Goal: Task Accomplishment & Management: Manage account settings

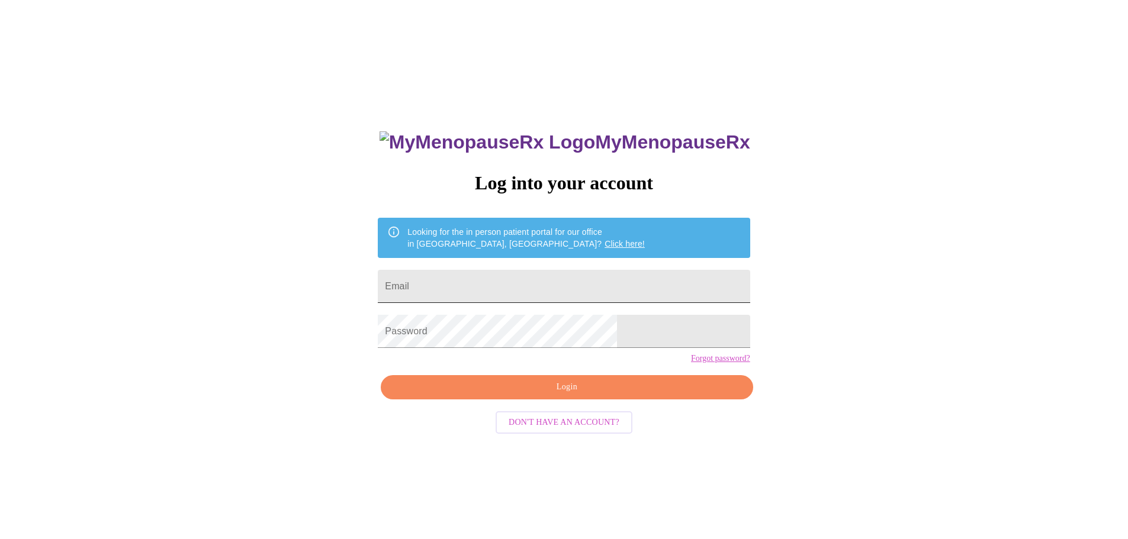
click at [562, 280] on input "Email" at bounding box center [564, 286] width 372 height 33
type input "[EMAIL_ADDRESS][DOMAIN_NAME]"
click at [587, 395] on span "Login" at bounding box center [566, 387] width 345 height 15
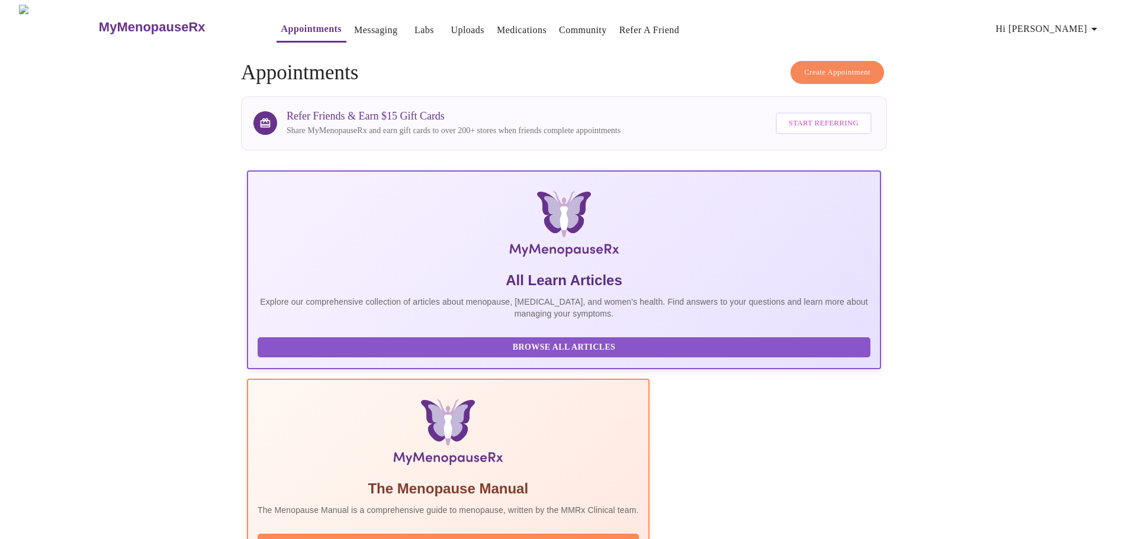
click at [1086, 23] on span "Hi [PERSON_NAME]" at bounding box center [1048, 29] width 105 height 17
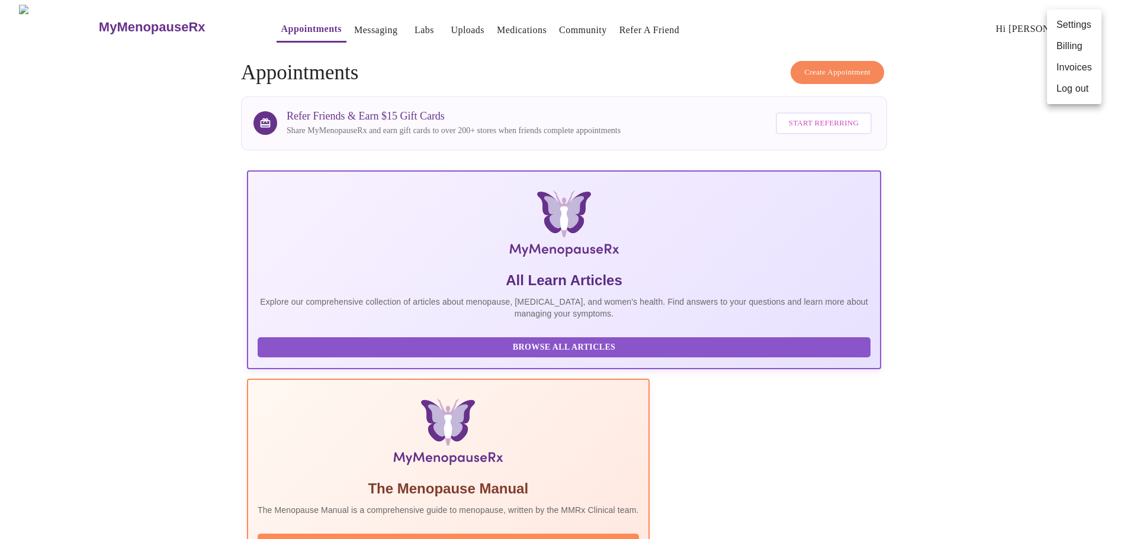
click at [1086, 23] on li "Settings" at bounding box center [1074, 24] width 54 height 21
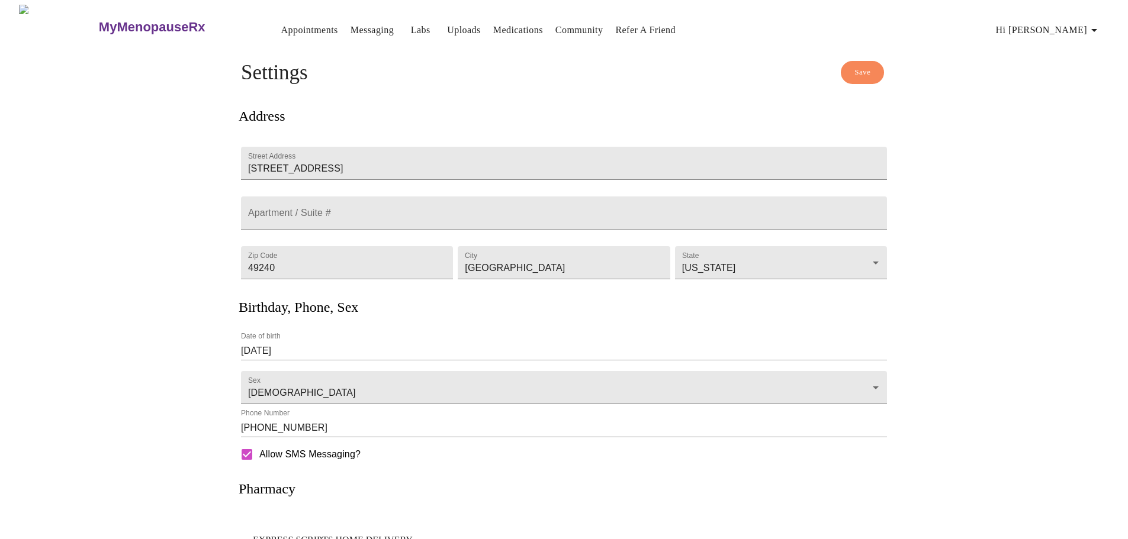
click at [99, 22] on h3 "MyMenopauseRx" at bounding box center [152, 27] width 107 height 15
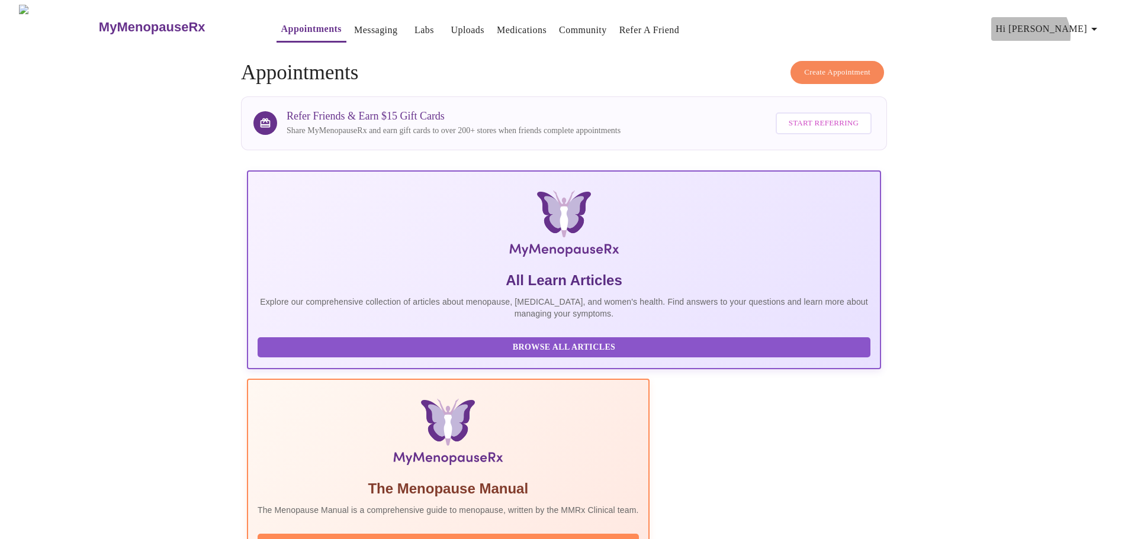
click at [1075, 31] on span "Hi [PERSON_NAME]" at bounding box center [1048, 29] width 105 height 17
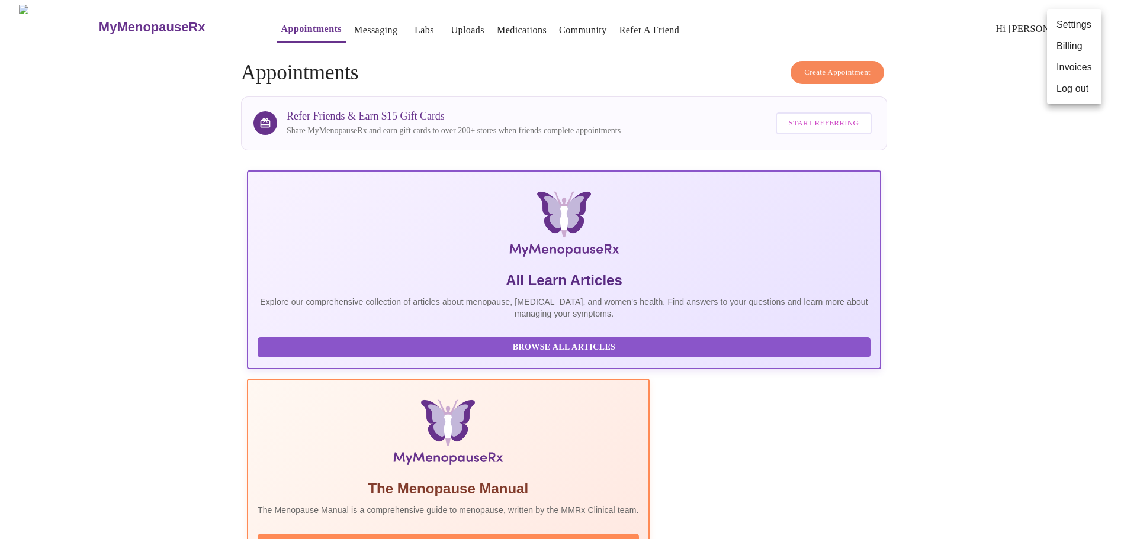
click at [1066, 94] on li "Log out" at bounding box center [1074, 88] width 54 height 21
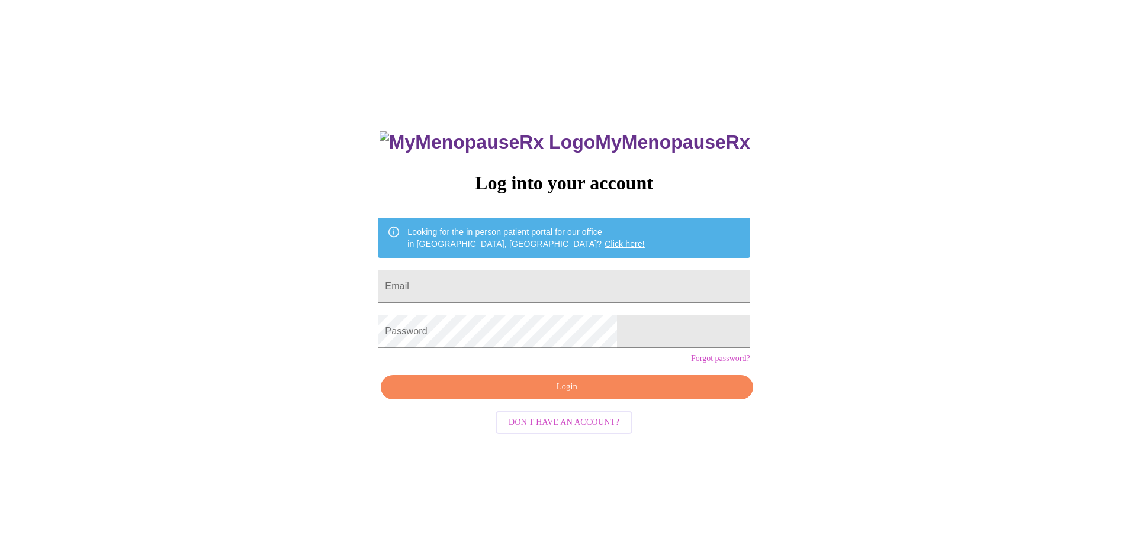
click at [841, 375] on div "MyMenopauseRx Log into your account Looking for the in person patient portal fo…" at bounding box center [564, 328] width 1118 height 647
